Goal: Task Accomplishment & Management: Complete application form

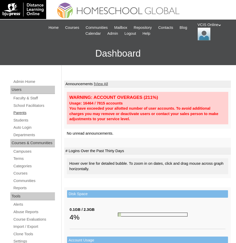
click at [27, 112] on link "Parents" at bounding box center [34, 113] width 42 height 6
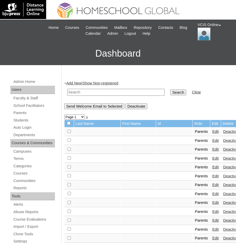
click at [74, 83] on link "Add New" at bounding box center [73, 83] width 15 height 4
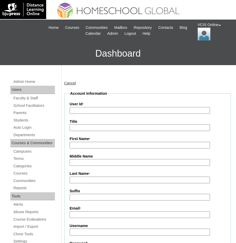
paste input "VCIS027-8B-PA2025"
type input "VCIS027-8B-PA2025"
click at [85, 148] on input "First Name *" at bounding box center [139, 145] width 140 height 7
paste input "Gladys"
type input "Gladys"
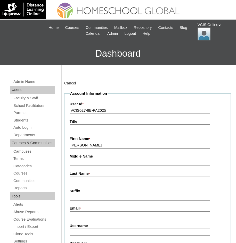
click at [75, 182] on input "Last Name *" at bounding box center [139, 180] width 140 height 7
paste input "Gonzaga"
drag, startPoint x: 104, startPoint y: 181, endPoint x: 61, endPoint y: 183, distance: 43.0
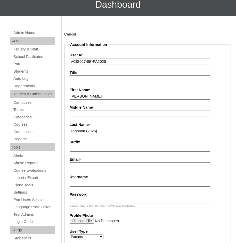
scroll to position [51, 0]
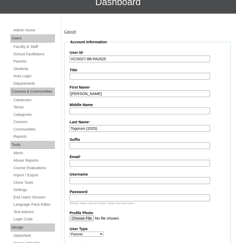
type input "Togonon (2025)"
click at [80, 165] on input "Email *" at bounding box center [139, 163] width 140 height 7
paste input "gladystogonon@yahoo.com"
type input "gladystogonon@yahoo.com"
click at [83, 181] on input "Username" at bounding box center [139, 180] width 140 height 7
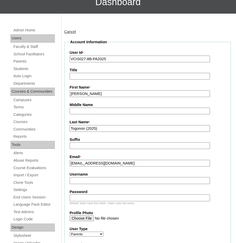
paste input "ggonzaga2025"
type input "ggonzaga2025"
click at [74, 198] on input "Password" at bounding box center [139, 197] width 140 height 7
paste input "aEYZFR"
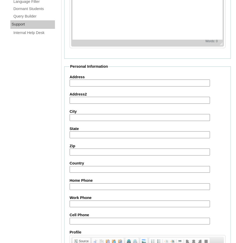
scroll to position [463, 0]
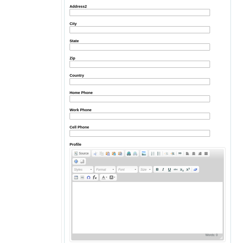
type input "aEYZFR"
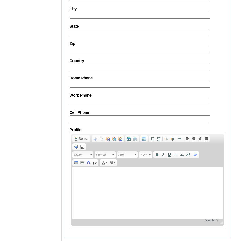
scroll to position [490, 0]
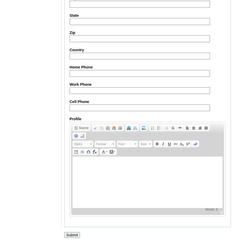
click at [77, 105] on input "Cell Phone" at bounding box center [139, 108] width 140 height 7
paste input "63-639985406787"
type input "63-639985406787"
click at [72, 233] on input "Submit" at bounding box center [72, 235] width 16 height 6
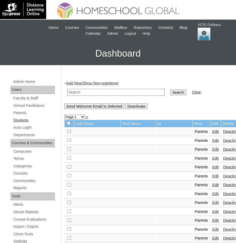
click at [22, 119] on link "Students" at bounding box center [34, 120] width 42 height 6
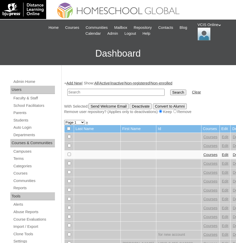
click at [72, 82] on link "Add New" at bounding box center [73, 83] width 15 height 4
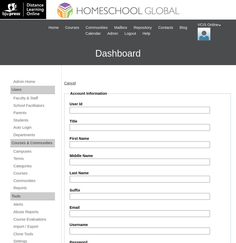
click at [78, 109] on input "User Id" at bounding box center [139, 110] width 140 height 7
paste input "VCIS030-8B-SA2025"
type input "VCIS030-8B-SA2025"
click at [77, 141] on input "First Name" at bounding box center [139, 144] width 140 height 7
paste input "[PERSON_NAME]"
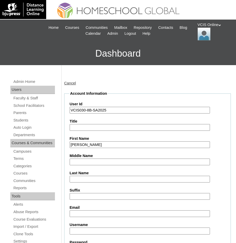
type input "[PERSON_NAME]"
click at [80, 178] on input "Last Name" at bounding box center [139, 179] width 140 height 7
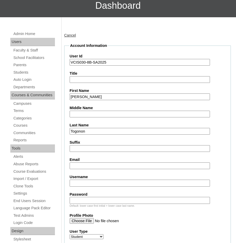
scroll to position [51, 0]
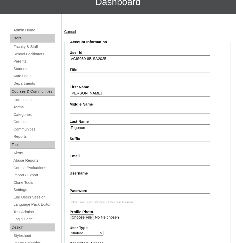
type input "Togonon"
drag, startPoint x: 85, startPoint y: 164, endPoint x: 47, endPoint y: 150, distance: 39.9
click at [85, 164] on input "Email" at bounding box center [139, 162] width 140 height 7
click at [81, 164] on input "Email" at bounding box center [139, 162] width 140 height 7
paste input "[EMAIL_ADDRESS][DOMAIN_NAME]"
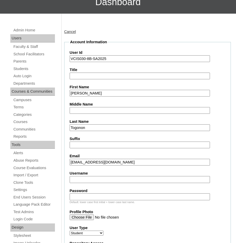
type input "[EMAIL_ADDRESS][DOMAIN_NAME]"
click at [81, 179] on input "Username" at bounding box center [139, 179] width 140 height 7
paste input "benedict.togonon2025"
type input "benedict.togonon2025"
click at [77, 198] on input "Password" at bounding box center [139, 196] width 140 height 7
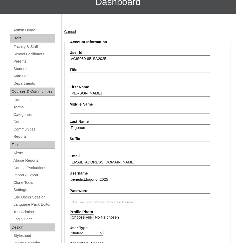
paste input "fbIdul"
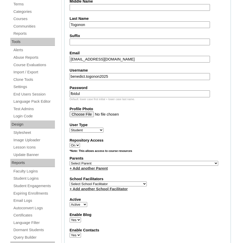
scroll to position [180, 0]
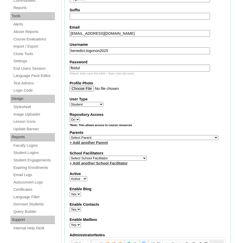
type input "fbIdul"
click at [89, 136] on select "Select Parent , , , , , , , , , , , , , , , , , , , , , , , , , , , , , , , , ,…" at bounding box center [143, 137] width 148 height 5
select select "43576"
click at [69, 135] on select "Select Parent , , , , , , , , , , , , , , , , , , , , , , , , , , , , , , , , ,…" at bounding box center [143, 137] width 148 height 5
click at [86, 159] on select "Select School Facilitator [PERSON_NAME] [PERSON_NAME] Gloryfe [PERSON_NAME] [PE…" at bounding box center [107, 158] width 77 height 5
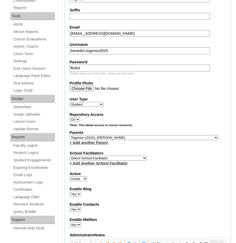
select select "38718"
click at [69, 156] on select "Select School Facilitator [PERSON_NAME] [PERSON_NAME] Gloryfe [PERSON_NAME] [PE…" at bounding box center [107, 158] width 77 height 5
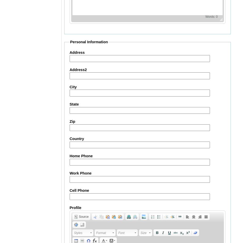
scroll to position [489, 0]
click at [75, 196] on input "Cell Phone" at bounding box center [139, 196] width 140 height 7
paste input "63-639985406787"
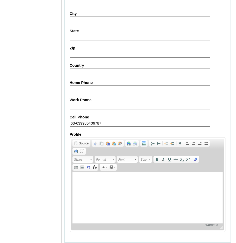
scroll to position [578, 0]
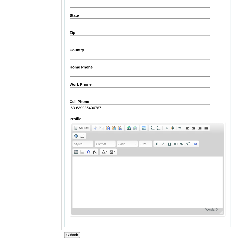
type input "63-639985406787"
click at [70, 234] on input "Submit" at bounding box center [72, 235] width 16 height 6
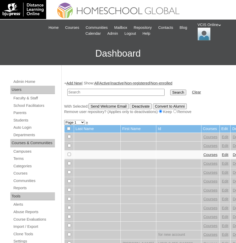
click at [89, 93] on input "text" at bounding box center [115, 92] width 97 height 7
paste input "VCIS030-8B-SA2025"
type input "VCIS030-8B-SA2025"
click at [170, 91] on input "Search" at bounding box center [178, 93] width 16 height 6
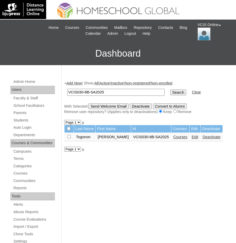
click at [173, 138] on link "Courses" at bounding box center [180, 137] width 14 height 4
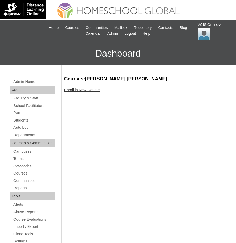
click at [90, 91] on link "Enroll in New Course" at bounding box center [82, 90] width 36 height 4
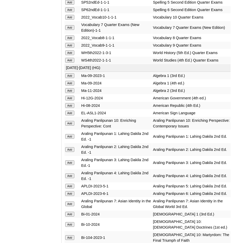
scroll to position [1313, 0]
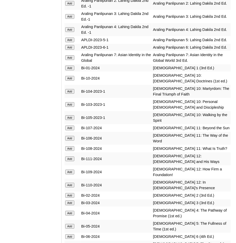
scroll to position [1493, 0]
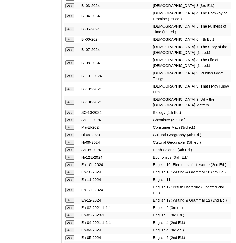
scroll to position [1699, 0]
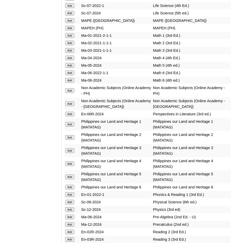
scroll to position [2239, 0]
